Goal: Task Accomplishment & Management: Use online tool/utility

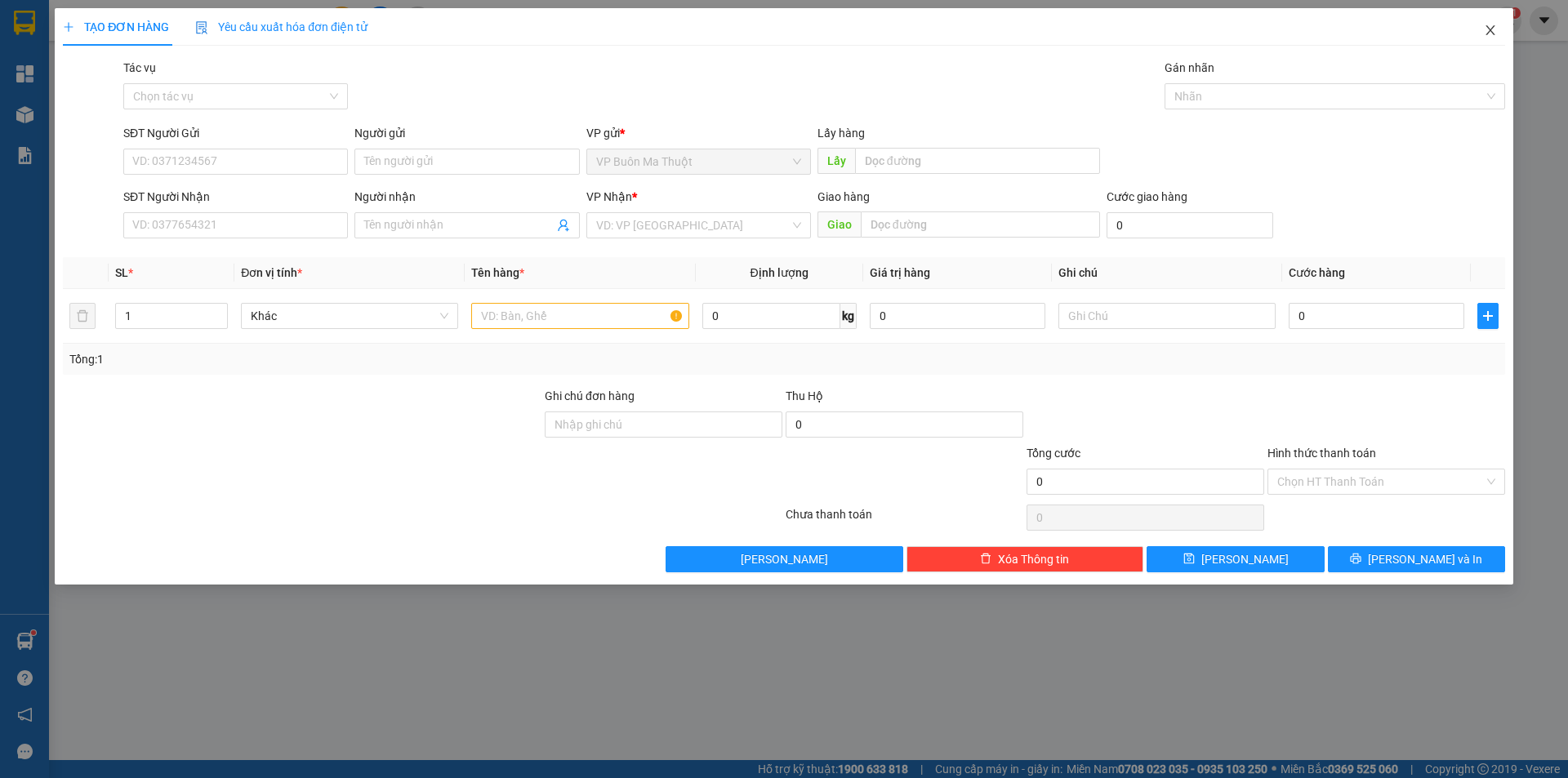
click at [1494, 27] on icon "close" at bounding box center [1489, 30] width 13 height 13
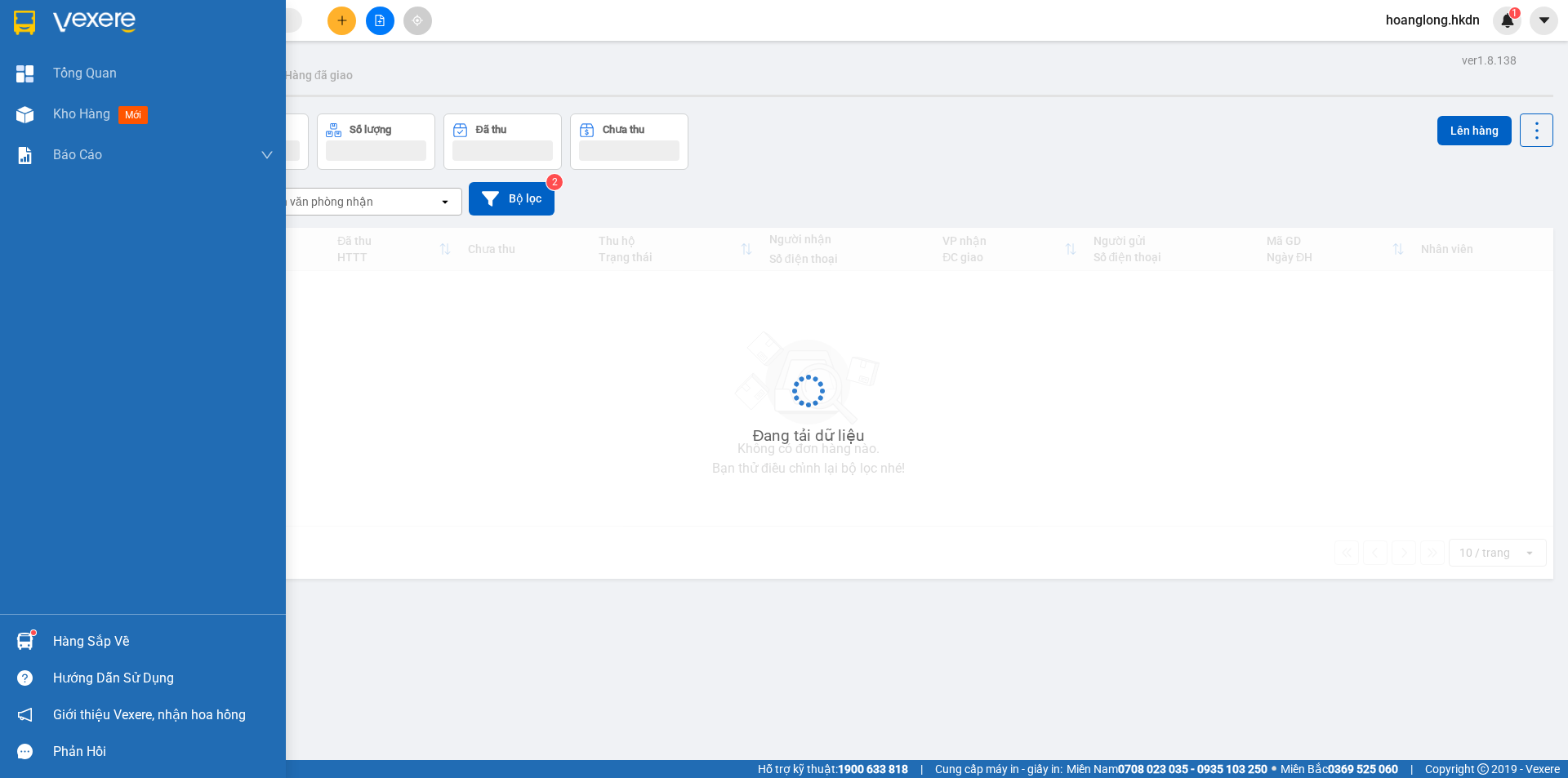
click at [50, 27] on div at bounding box center [143, 27] width 286 height 53
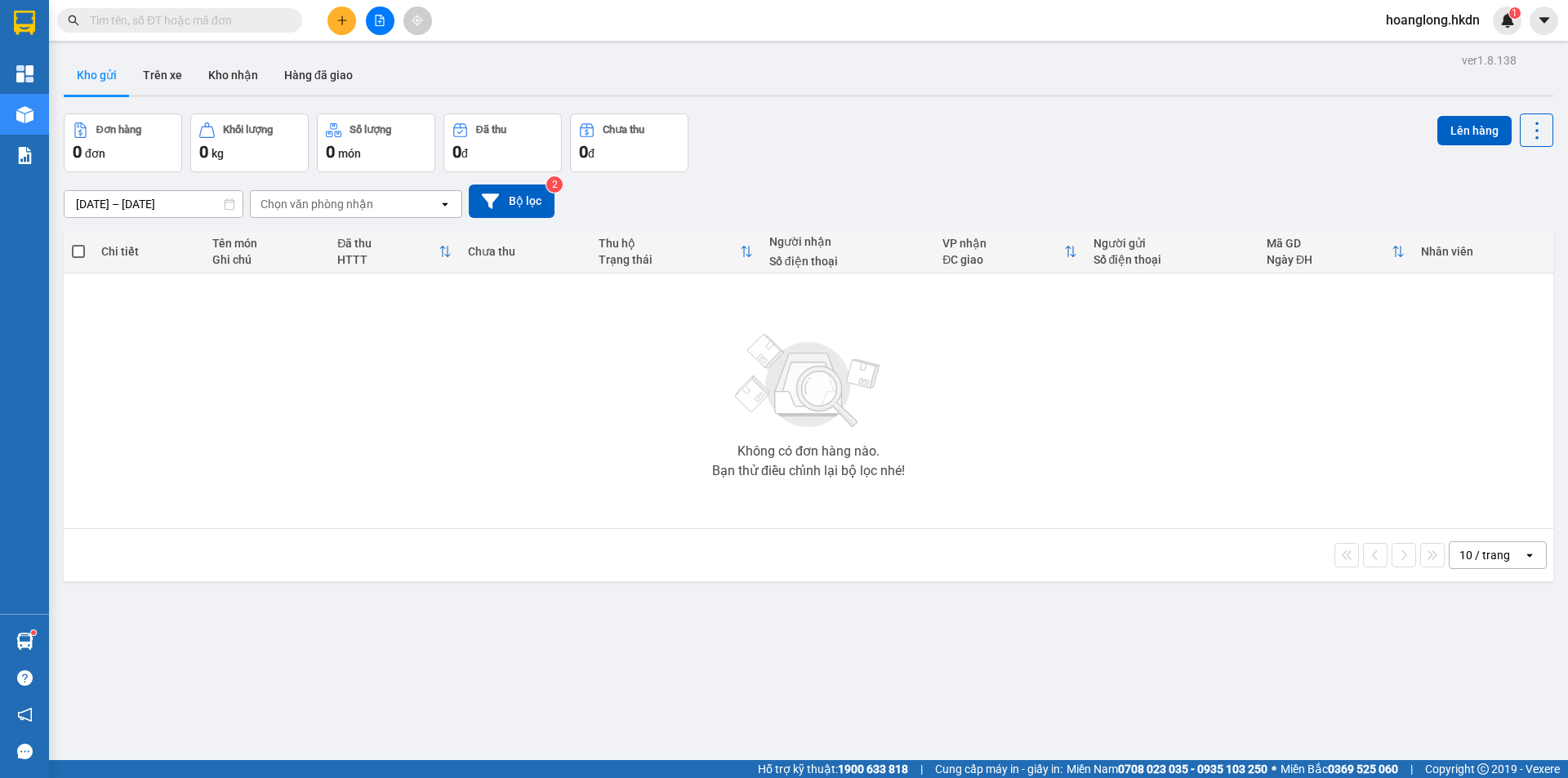
click at [43, 17] on div at bounding box center [25, 27] width 49 height 53
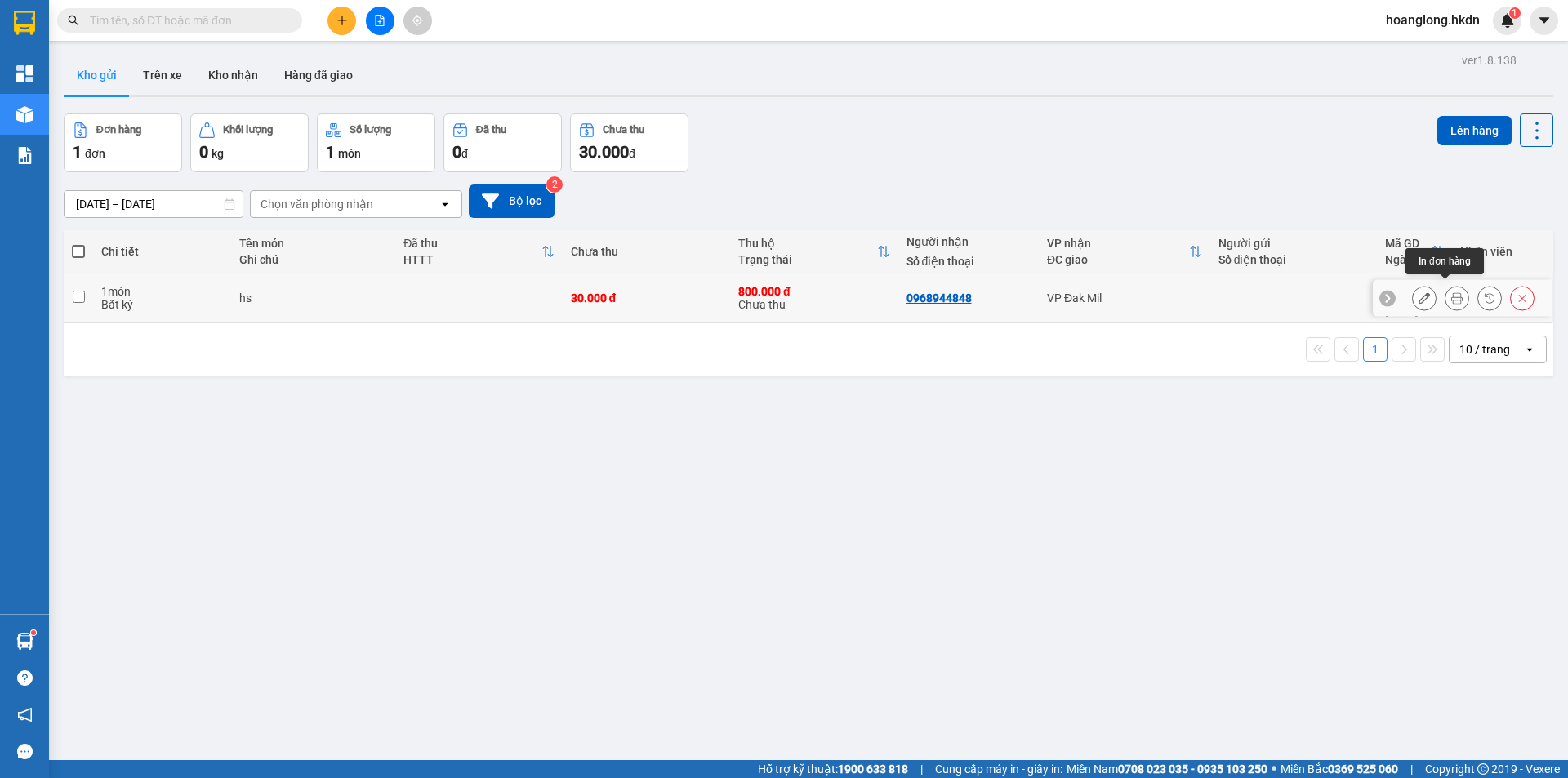
click at [1445, 301] on button at bounding box center [1456, 297] width 23 height 29
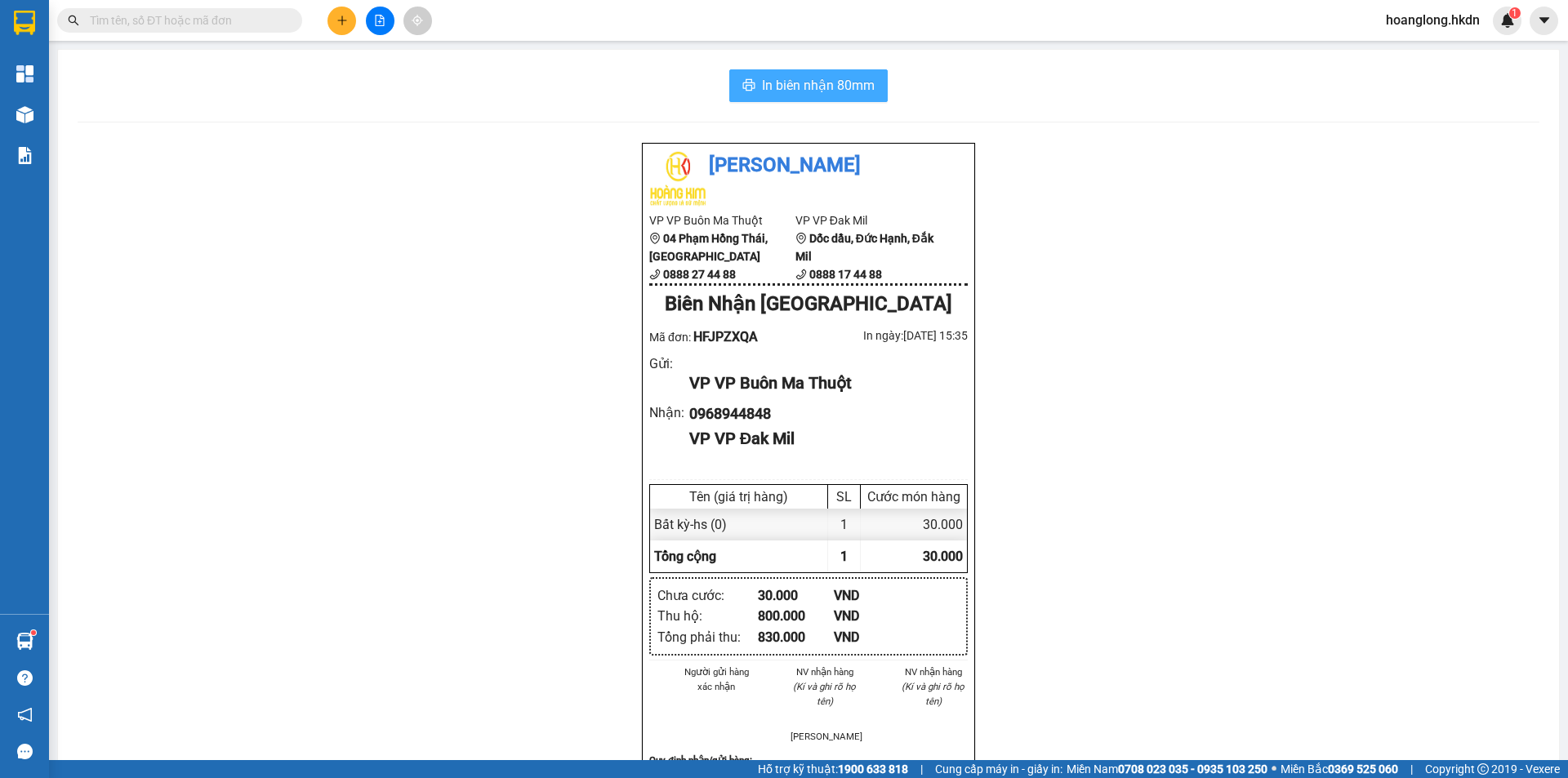
click at [768, 94] on span "In biên nhận 80mm" at bounding box center [817, 85] width 112 height 21
